Goal: Task Accomplishment & Management: Use online tool/utility

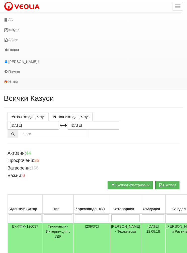
click at [15, 20] on link "АС" at bounding box center [90, 20] width 181 height 10
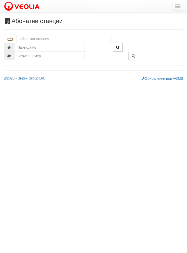
click at [30, 39] on input "text" at bounding box center [63, 39] width 94 height 9
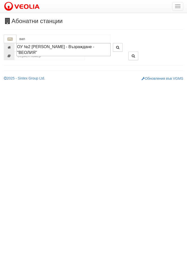
click at [37, 49] on div "ОУ №2 НИКОЛА ВАПЦАРОВ - Възраждане - "ВЕОЛИЯ"" at bounding box center [63, 50] width 93 height 12
type input "ОУ №2 НИКОЛА ВАПЦАРОВ - Възраждане - "ВЕОЛИЯ""
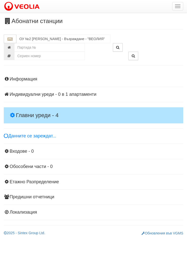
click at [24, 107] on div "Информация Параметри Брой Апартаменти: 1 Ползватели 08/2025 0 %" at bounding box center [93, 146] width 179 height 150
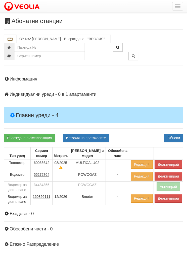
click at [167, 165] on button "Деактивирай" at bounding box center [168, 164] width 28 height 9
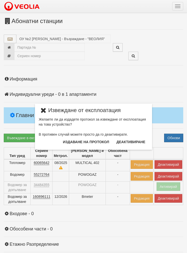
click at [80, 140] on button "Издаване на протокол" at bounding box center [86, 142] width 52 height 8
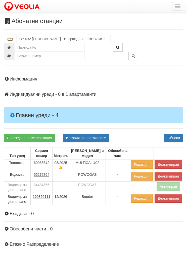
click at [167, 138] on button "Обнови" at bounding box center [173, 138] width 19 height 9
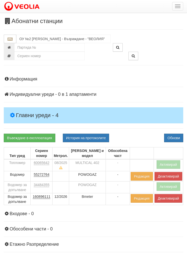
click at [171, 196] on button "Деактивирай" at bounding box center [168, 198] width 28 height 9
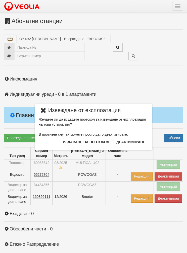
click at [77, 140] on button "Издаване на протокол" at bounding box center [86, 142] width 52 height 8
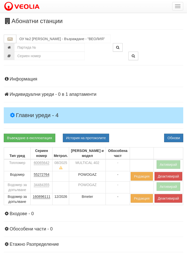
click at [171, 139] on button "Обнови" at bounding box center [173, 138] width 19 height 9
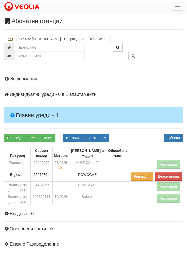
click at [174, 10] on button "button" at bounding box center [177, 6] width 11 height 9
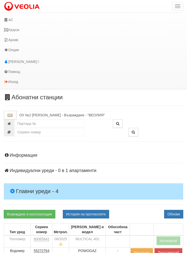
click at [14, 29] on link "Казуси" at bounding box center [90, 30] width 181 height 10
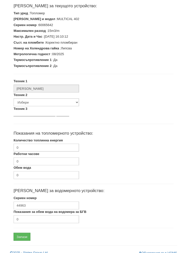
scroll to position [93, 0]
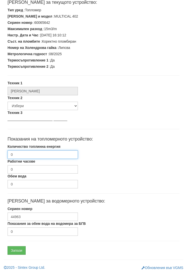
click at [24, 151] on input "0" at bounding box center [43, 154] width 70 height 9
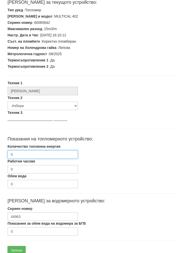
click at [23, 154] on input "0" at bounding box center [43, 154] width 70 height 9
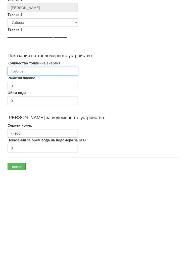
scroll to position [113, 0]
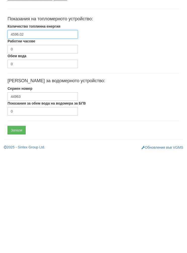
type input "4596.02"
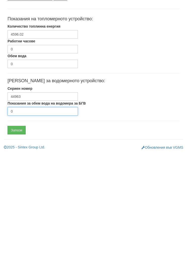
click at [32, 207] on input "0" at bounding box center [43, 211] width 70 height 9
type input "1320"
click at [18, 226] on input "Запази" at bounding box center [17, 230] width 18 height 9
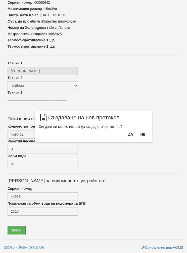
click at [127, 134] on button "Да" at bounding box center [130, 135] width 11 height 8
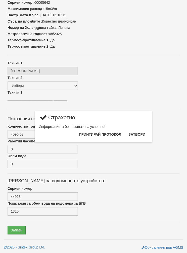
click at [134, 131] on button "Затвори" at bounding box center [136, 135] width 23 height 8
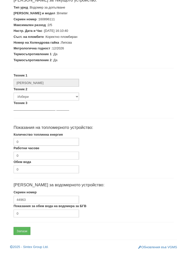
scroll to position [93, 0]
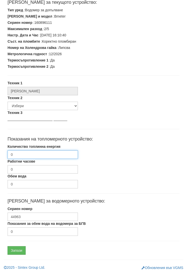
click at [24, 156] on input "0" at bounding box center [43, 154] width 70 height 9
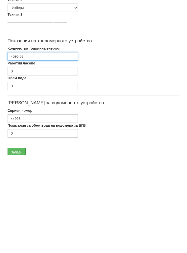
scroll to position [113, 0]
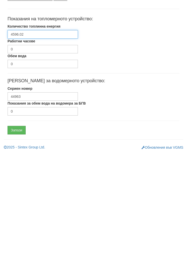
type input "4596.02"
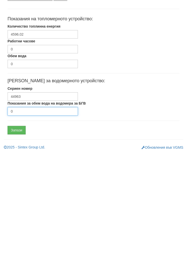
click at [29, 207] on input "0" at bounding box center [43, 211] width 70 height 9
type input "1320"
click at [16, 226] on input "Запази" at bounding box center [17, 230] width 18 height 9
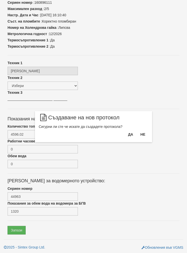
click at [128, 136] on button "Да" at bounding box center [130, 135] width 11 height 8
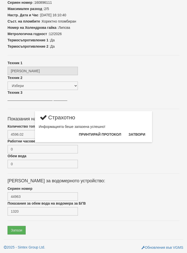
click at [140, 135] on button "Затвори" at bounding box center [136, 135] width 23 height 8
